Goal: Navigation & Orientation: Find specific page/section

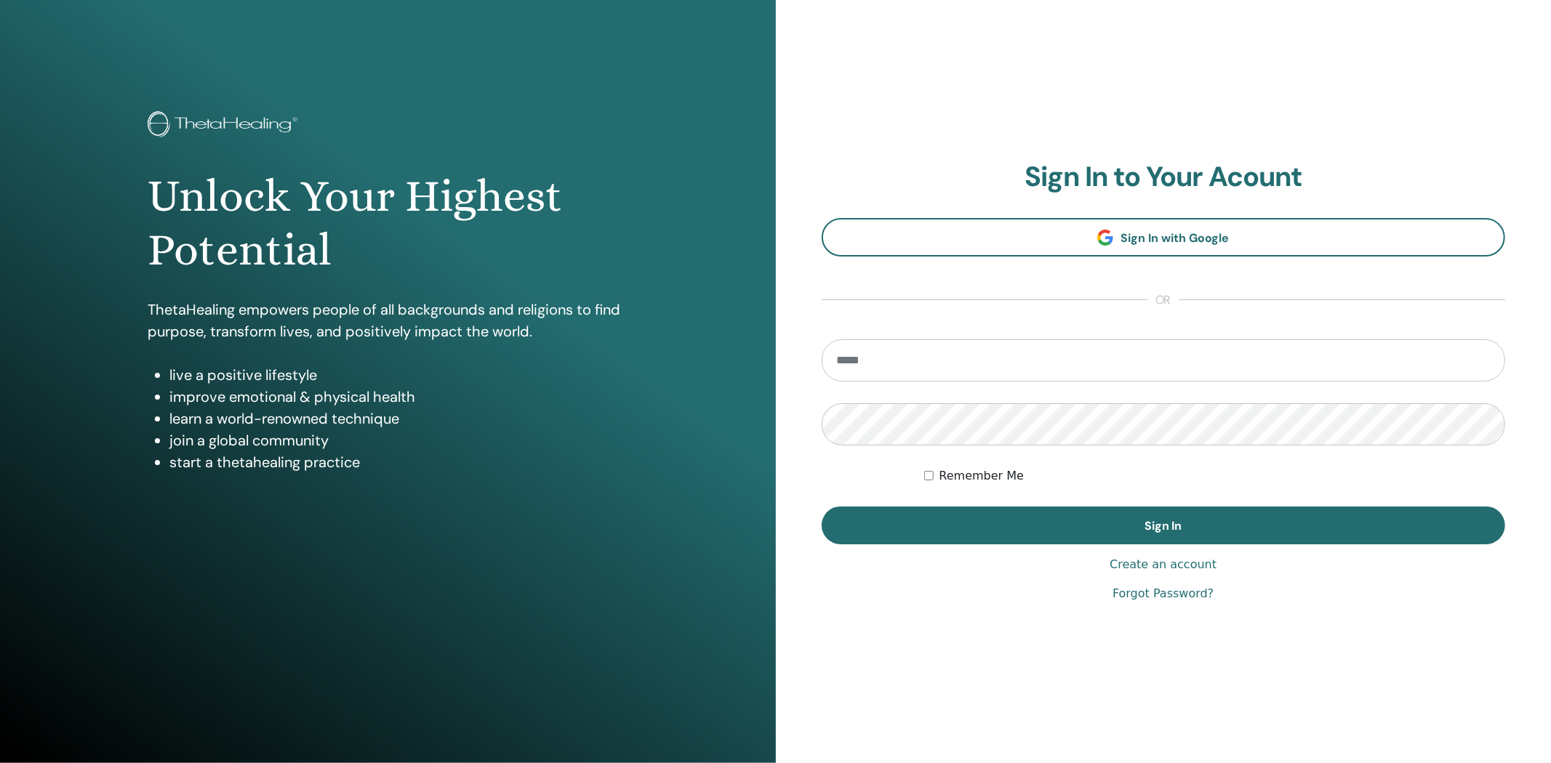
type input "**********"
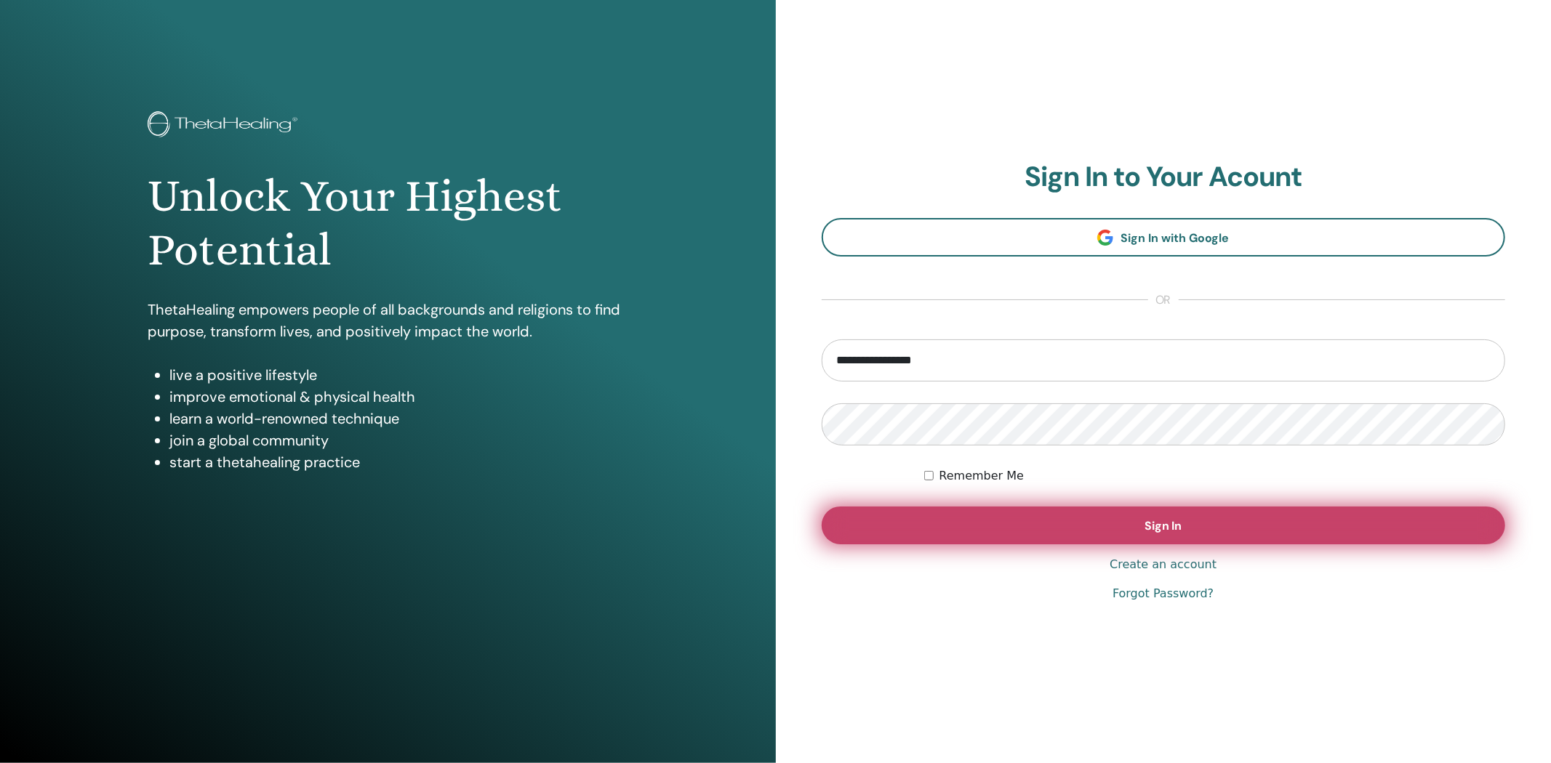
click at [951, 532] on button "Sign In" at bounding box center [1163, 526] width 684 height 38
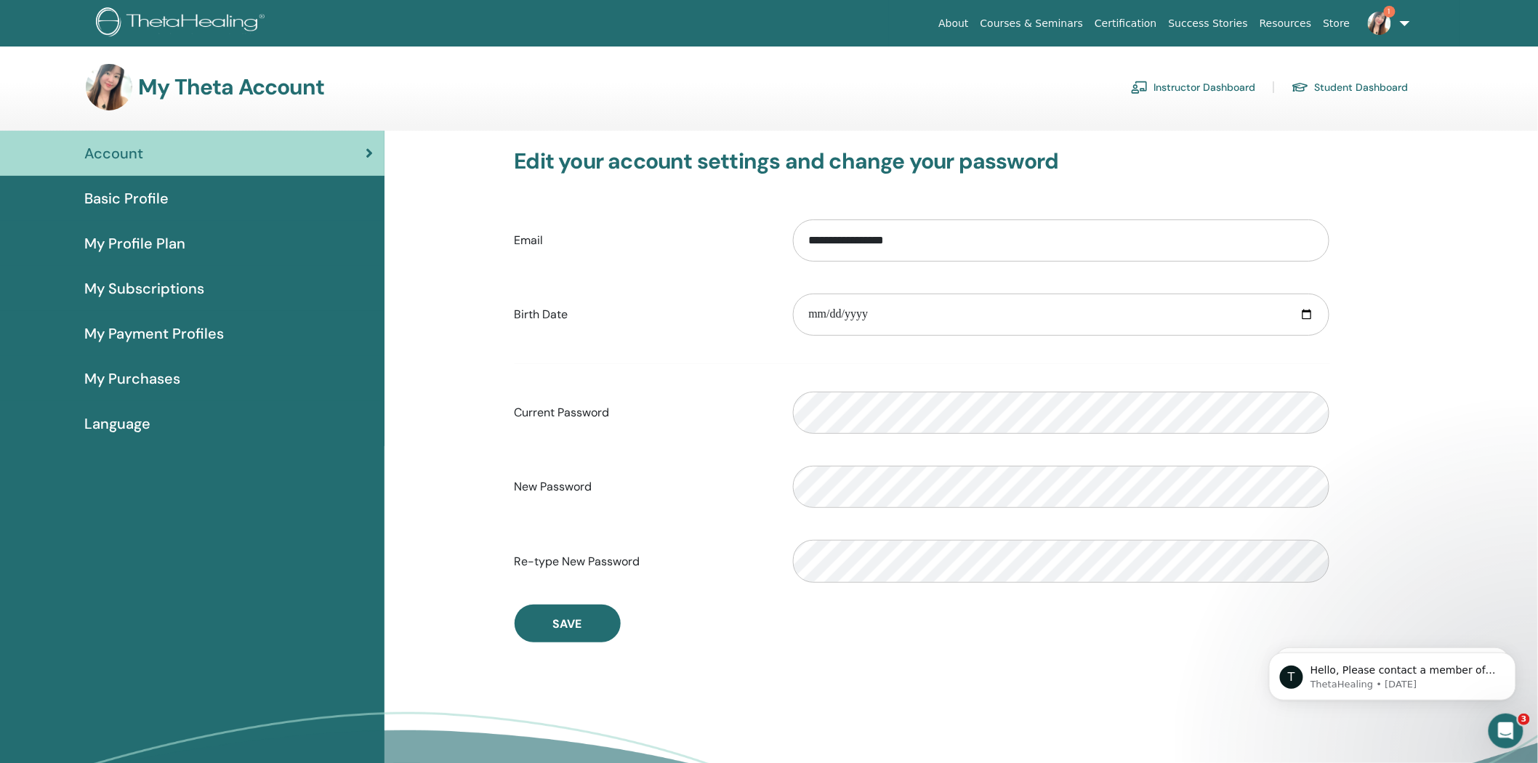
click at [1168, 85] on link "Instructor Dashboard" at bounding box center [1193, 87] width 125 height 23
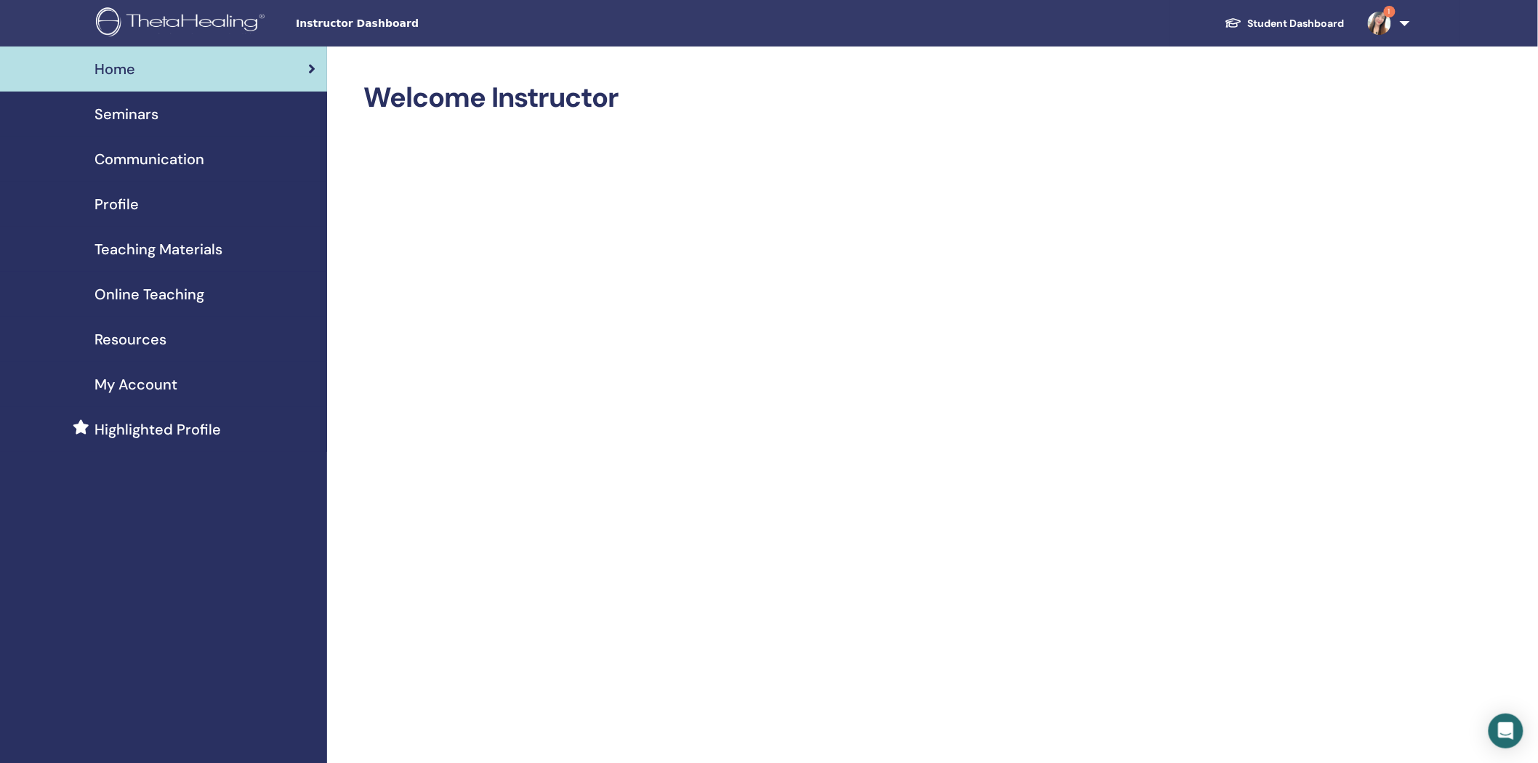
click at [132, 342] on span "Resources" at bounding box center [131, 340] width 72 height 22
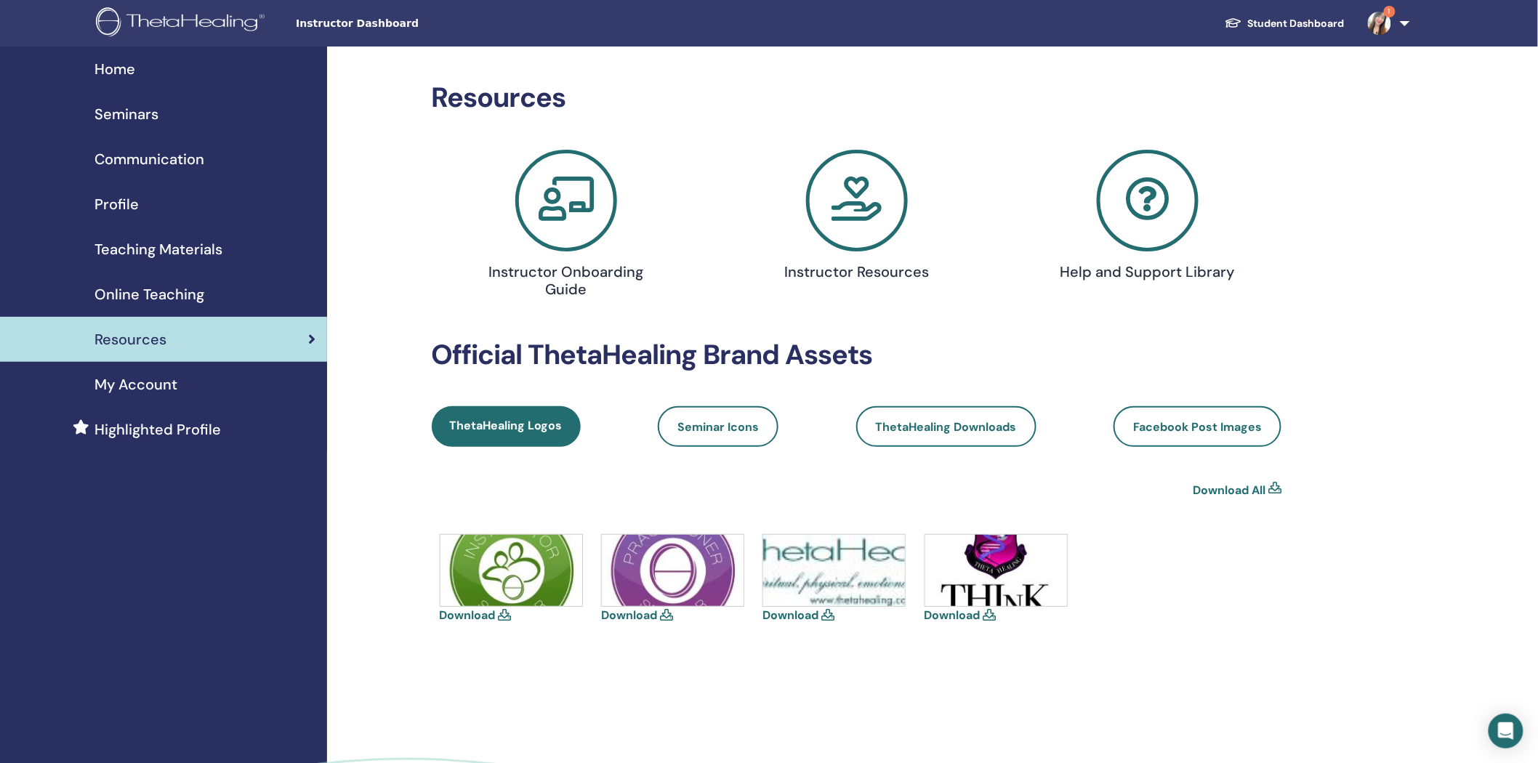
click at [153, 120] on span "Seminars" at bounding box center [127, 114] width 64 height 22
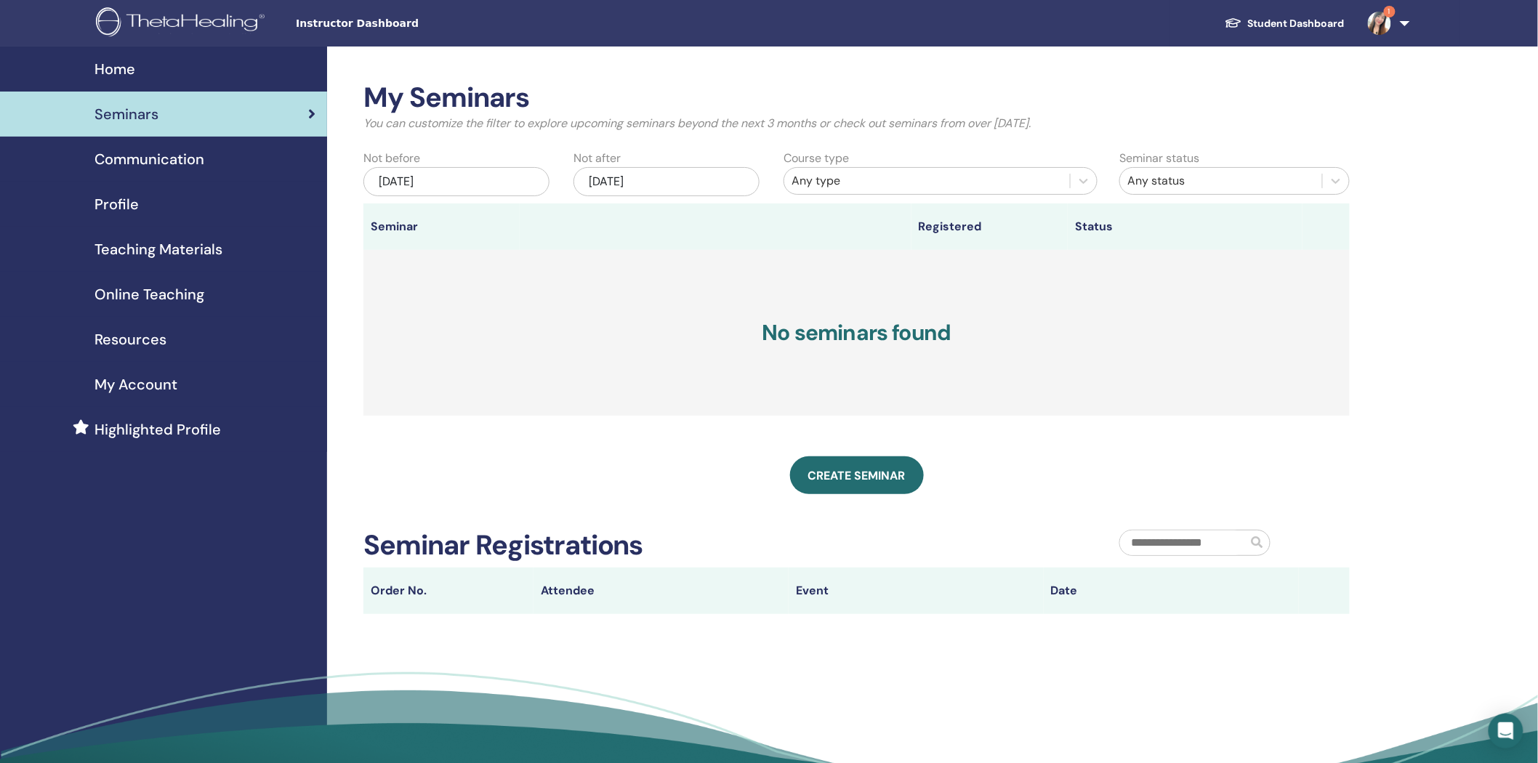
click at [178, 161] on span "Communication" at bounding box center [150, 159] width 110 height 22
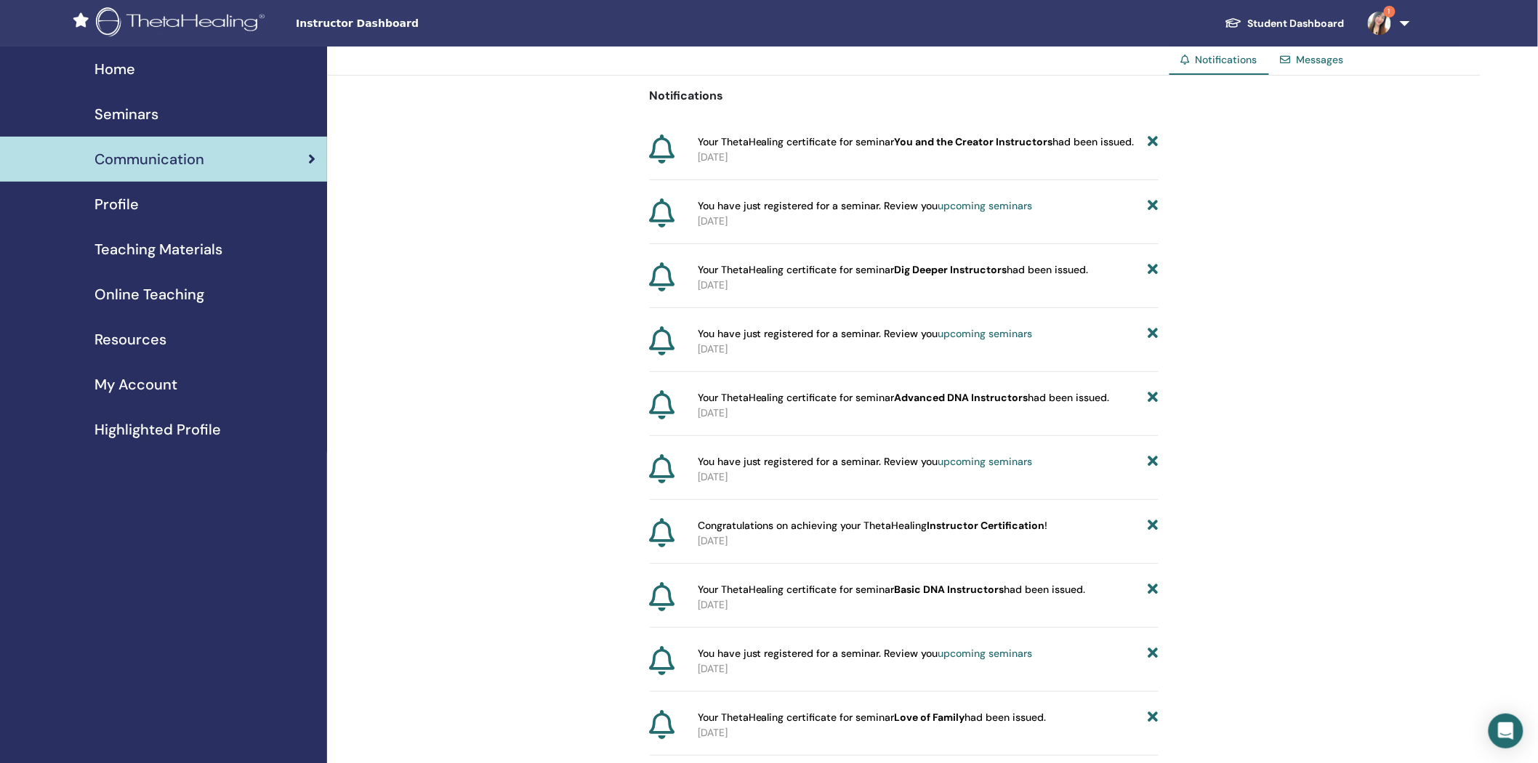
click at [134, 211] on span "Profile" at bounding box center [117, 204] width 44 height 22
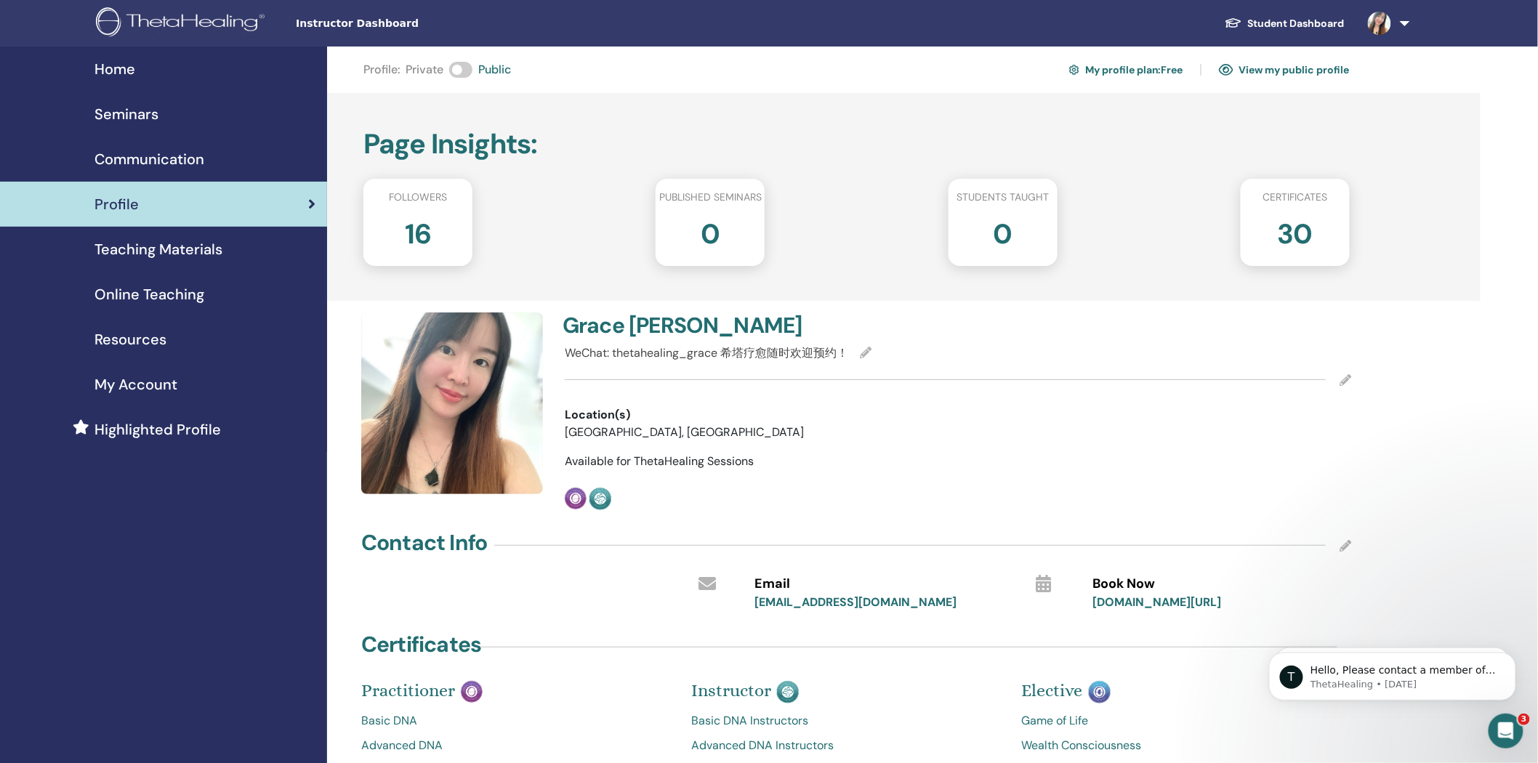
click at [161, 162] on span "Communication" at bounding box center [150, 159] width 110 height 22
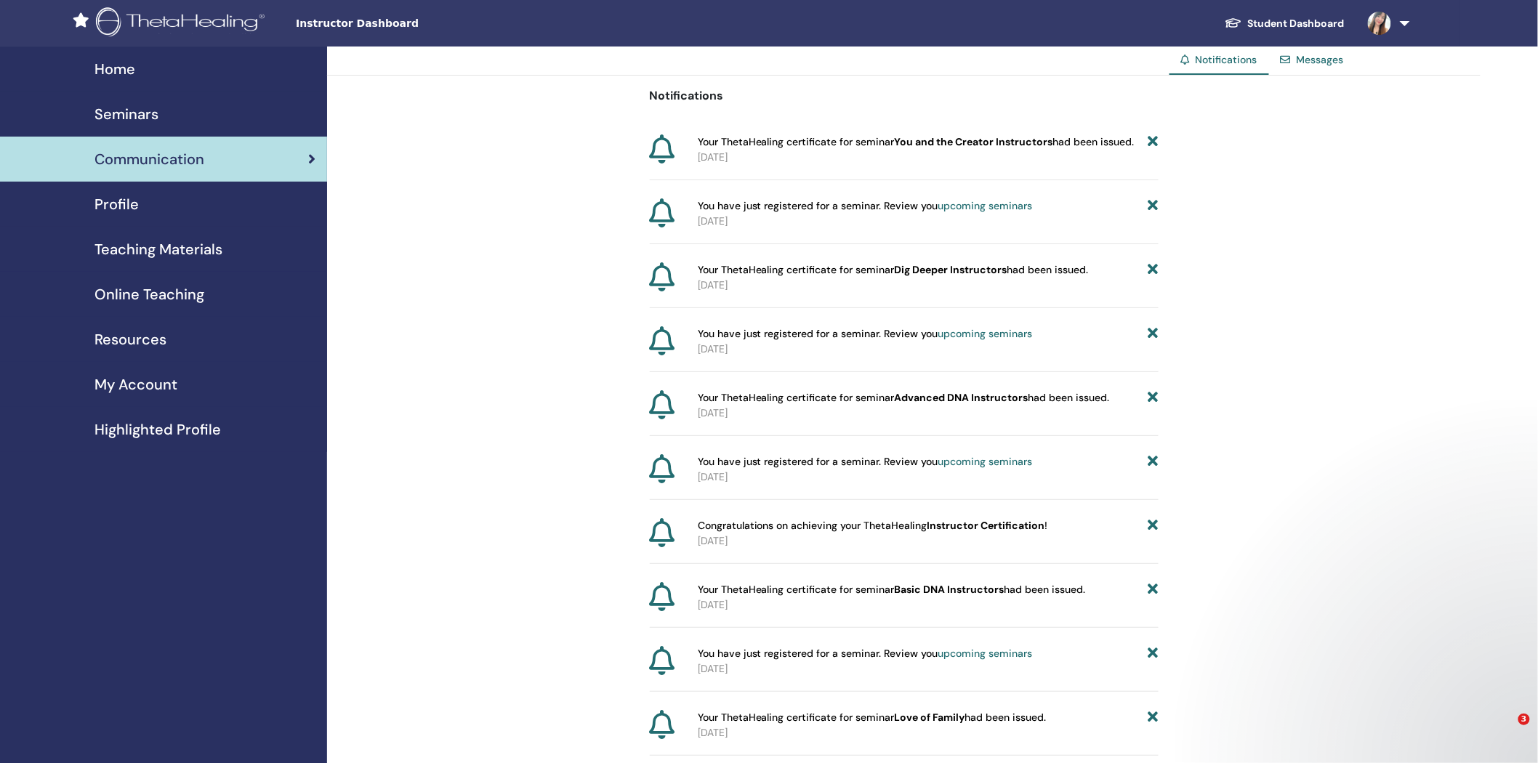
click at [127, 73] on span "Home" at bounding box center [115, 69] width 41 height 22
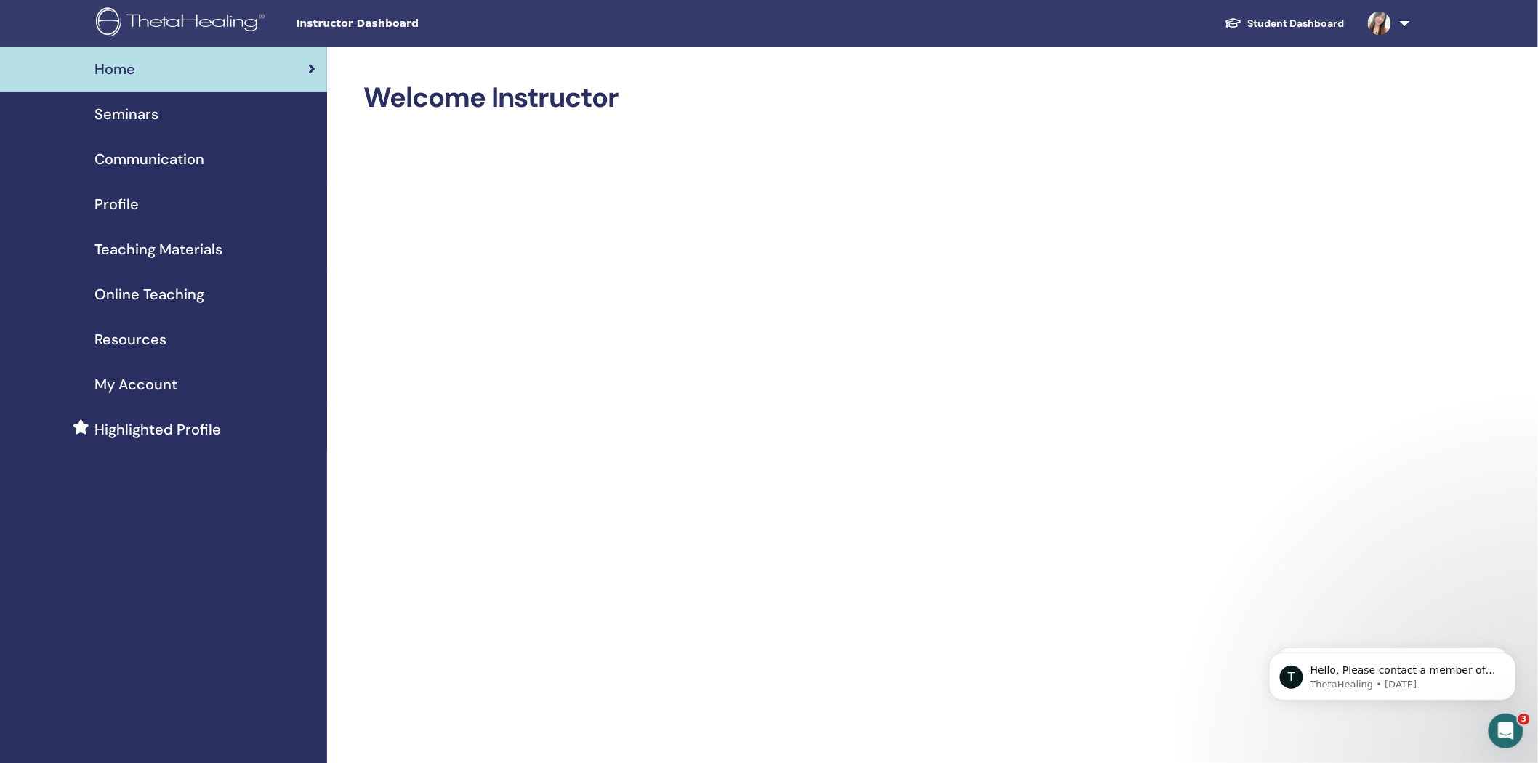
click at [1309, 23] on link "Student Dashboard" at bounding box center [1284, 23] width 143 height 27
